Goal: Task Accomplishment & Management: Use online tool/utility

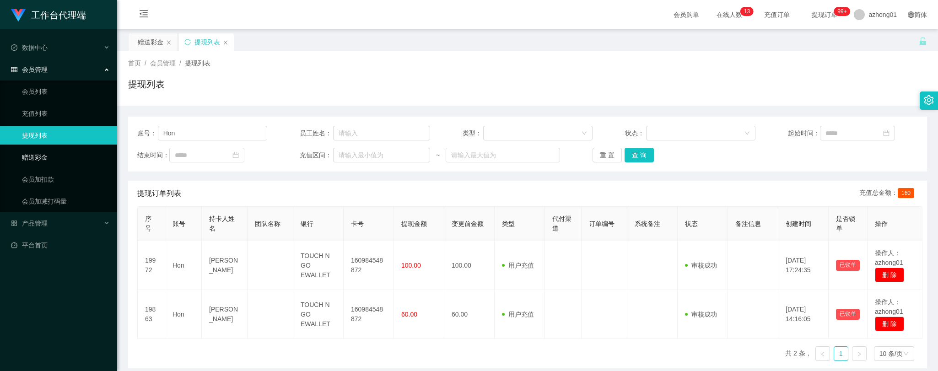
scroll to position [93, 0]
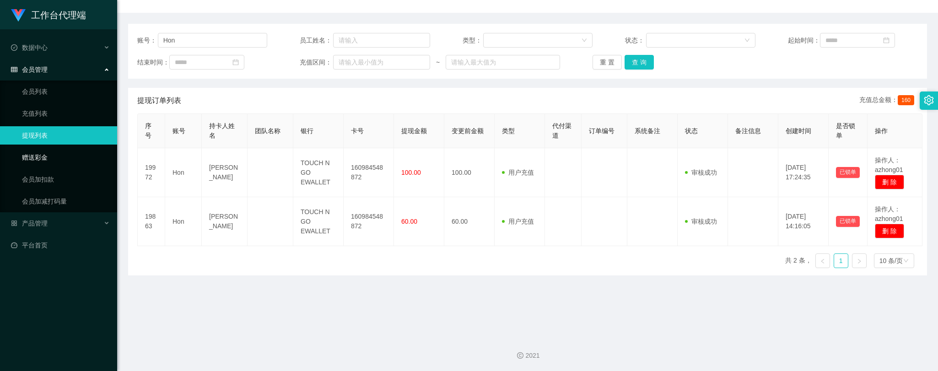
click at [48, 156] on link "赠送彩金" at bounding box center [66, 157] width 88 height 18
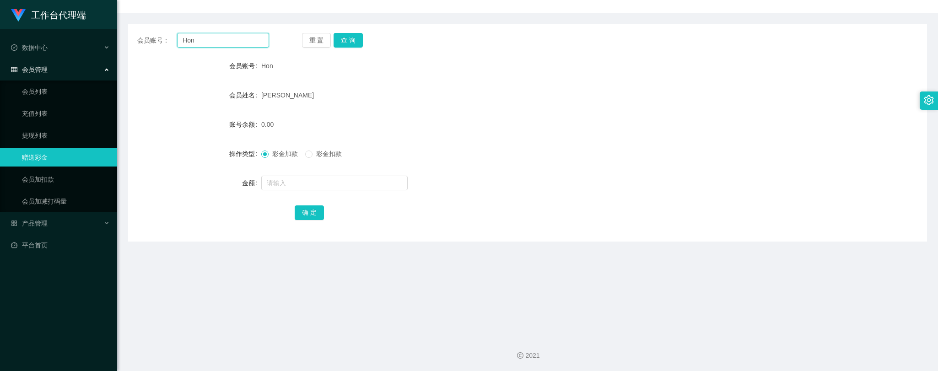
drag, startPoint x: 231, startPoint y: 40, endPoint x: 152, endPoint y: 39, distance: 78.3
click at [152, 39] on div "会员账号： Hon" at bounding box center [203, 40] width 132 height 15
paste input "Kenny0904"
type input "Kenny0904"
click at [358, 38] on button "查 询" at bounding box center [348, 40] width 29 height 15
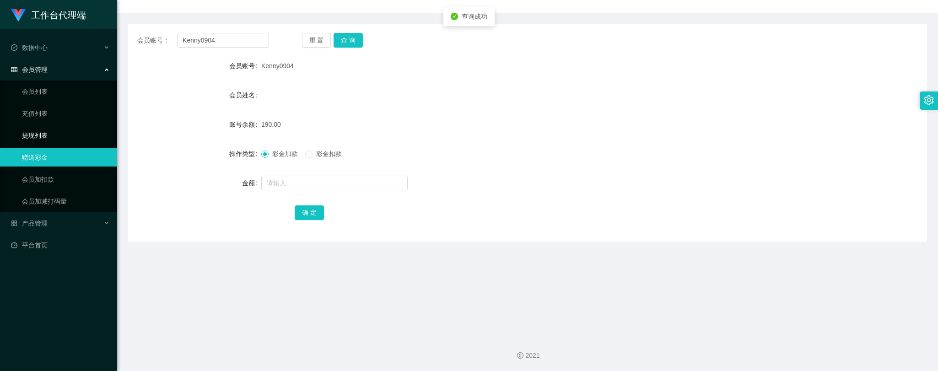
click at [44, 134] on link "提现列表" at bounding box center [66, 135] width 88 height 18
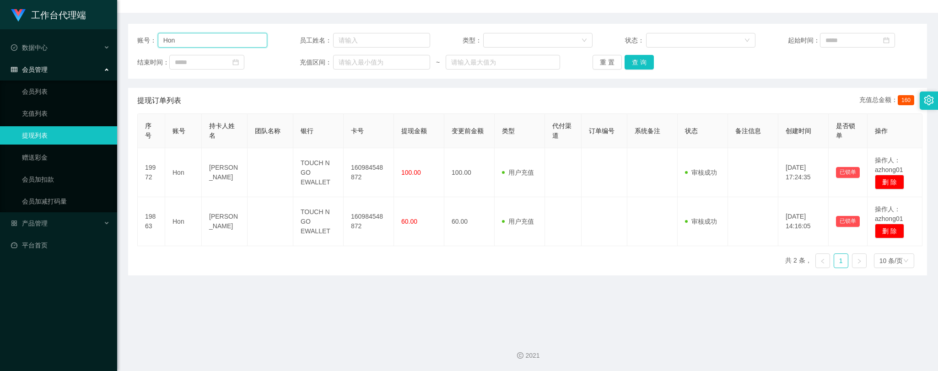
drag, startPoint x: 209, startPoint y: 40, endPoint x: 135, endPoint y: 40, distance: 74.6
click at [134, 40] on div "账号： Hon 员工姓名： 类型： 状态： 起始时间： 结束时间： 充值区间： ~ 重 置 查 询" at bounding box center [527, 51] width 799 height 55
paste input "Kenny0904"
type input "Kenny0904"
click at [639, 58] on button "查 询" at bounding box center [639, 62] width 29 height 15
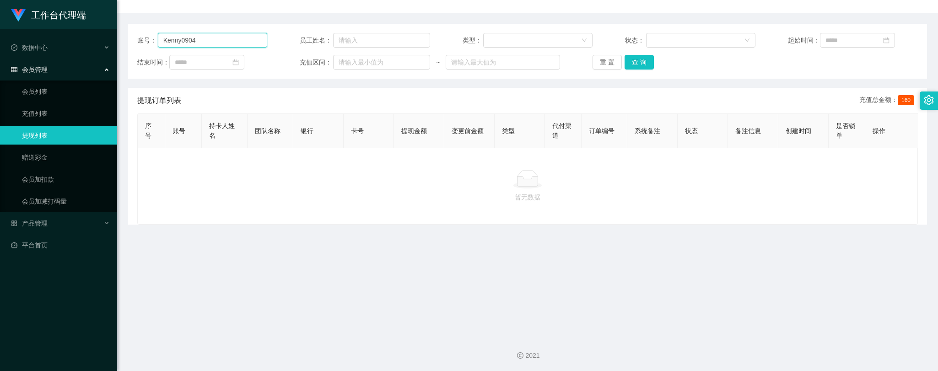
drag, startPoint x: 206, startPoint y: 42, endPoint x: 134, endPoint y: 34, distance: 73.2
click at [134, 34] on div "账号： Kenny0904 员工姓名： 类型： 状态： 起始时间： 结束时间： 充值区间： ~ 重 置 查 询" at bounding box center [527, 51] width 799 height 55
click at [632, 61] on button "查 询" at bounding box center [639, 62] width 29 height 15
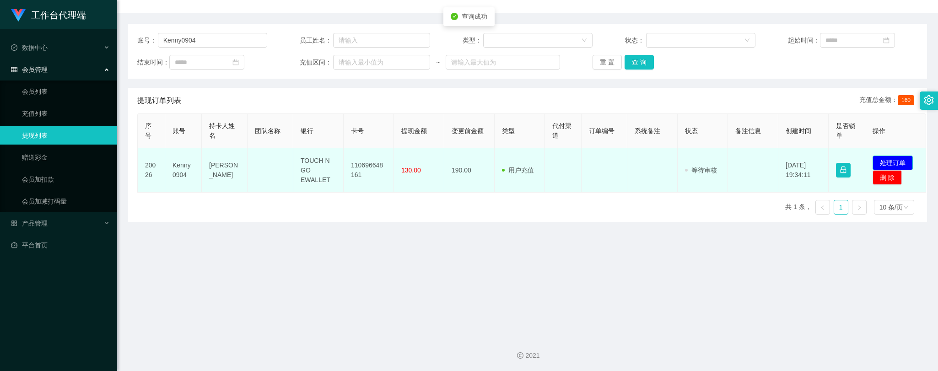
click at [890, 161] on button "处理订单" at bounding box center [893, 163] width 40 height 15
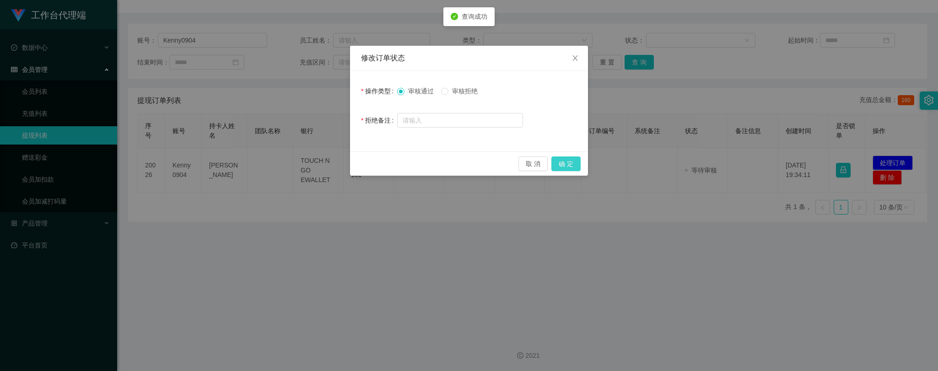
click at [566, 162] on button "确 定" at bounding box center [565, 164] width 29 height 15
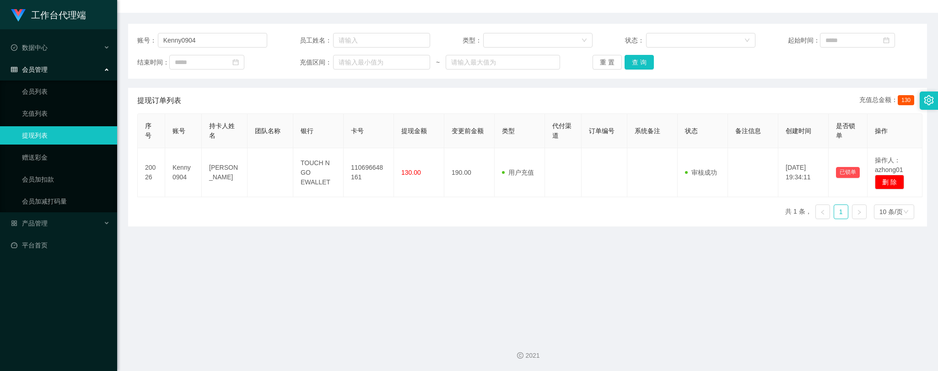
click at [145, 342] on div "2021" at bounding box center [527, 350] width 821 height 43
drag, startPoint x: 197, startPoint y: 40, endPoint x: 136, endPoint y: 38, distance: 60.5
click at [138, 38] on div "账号： Kenny0904" at bounding box center [202, 40] width 130 height 15
click at [639, 59] on button "查 询" at bounding box center [639, 62] width 29 height 15
click at [38, 154] on link "赠送彩金" at bounding box center [66, 157] width 88 height 18
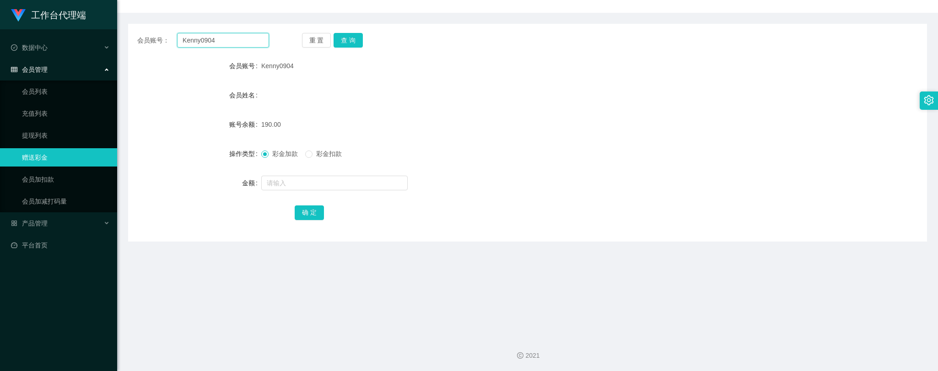
drag, startPoint x: 240, startPoint y: 40, endPoint x: 149, endPoint y: 39, distance: 91.1
click at [149, 39] on div "会员账号： Kenny0904" at bounding box center [203, 40] width 132 height 15
click at [347, 38] on button "查 询" at bounding box center [348, 40] width 29 height 15
drag, startPoint x: 33, startPoint y: 132, endPoint x: 62, endPoint y: 140, distance: 30.1
click at [33, 132] on link "提现列表" at bounding box center [66, 135] width 88 height 18
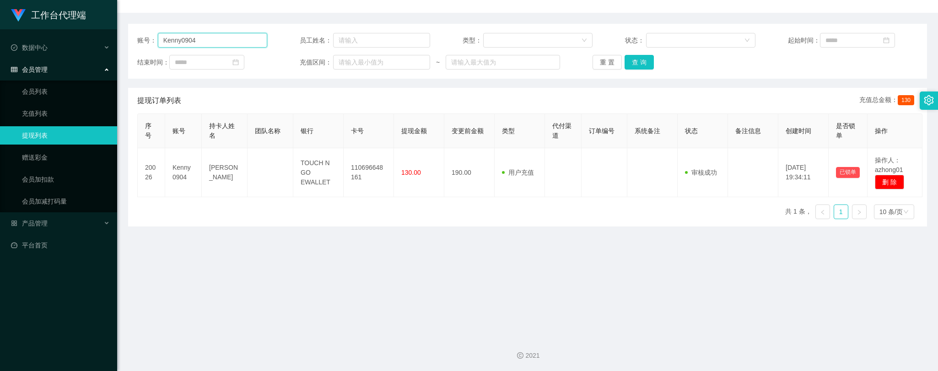
drag, startPoint x: 198, startPoint y: 37, endPoint x: 106, endPoint y: 32, distance: 91.6
click at [106, 32] on section "工作台代理端 数据中心 会员管理 会员列表 充值列表 提现列表 赠送彩金 会员加扣款 会员加减打码量 产品管理 平台首页 保存配置 重置配置 整体风格设置 主…" at bounding box center [469, 139] width 938 height 464
click at [638, 61] on button "查 询" at bounding box center [639, 62] width 29 height 15
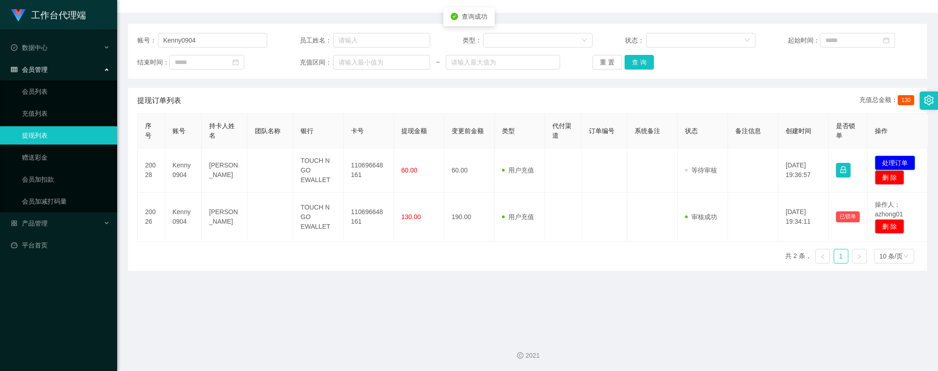
click at [899, 159] on button "处理订单" at bounding box center [895, 163] width 40 height 15
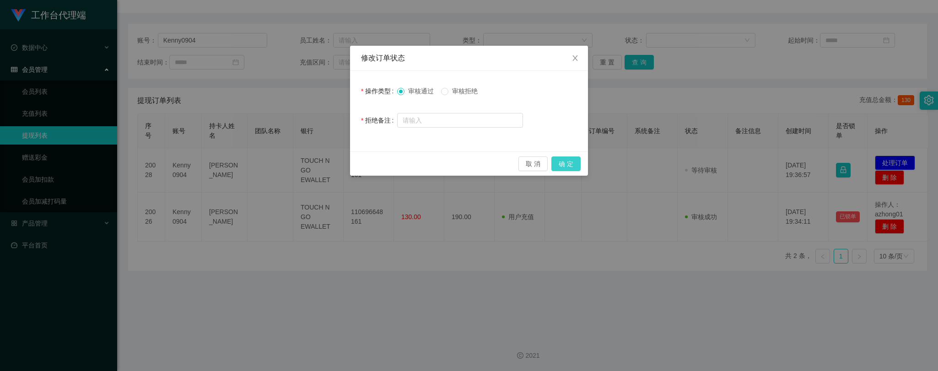
click at [574, 166] on button "确 定" at bounding box center [565, 164] width 29 height 15
